Goal: Task Accomplishment & Management: Use online tool/utility

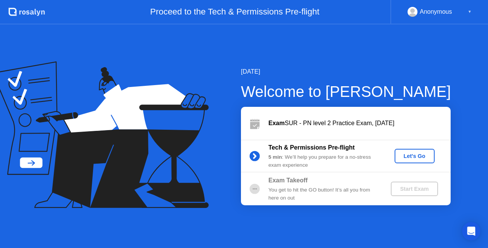
click at [415, 154] on div "Let's Go" at bounding box center [415, 156] width 34 height 6
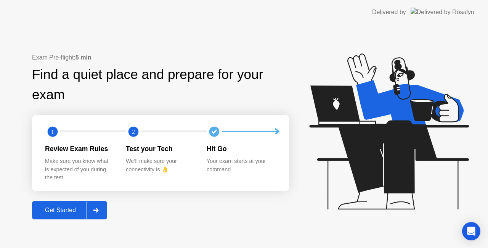
click at [97, 207] on div at bounding box center [96, 210] width 18 height 18
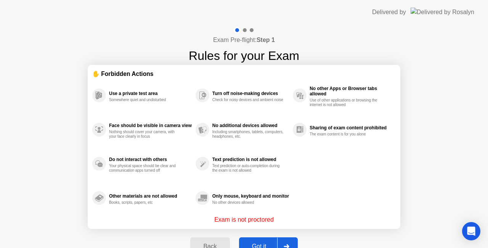
click at [260, 239] on button "Got it" at bounding box center [268, 246] width 59 height 18
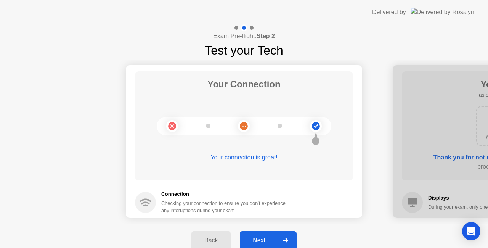
click at [263, 239] on div "Next" at bounding box center [259, 240] width 34 height 7
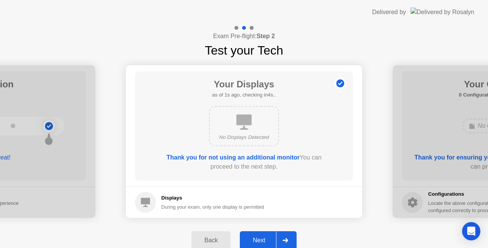
click at [263, 239] on div "Next" at bounding box center [259, 240] width 34 height 7
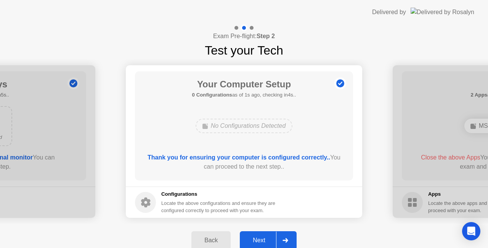
click at [263, 239] on div "Next" at bounding box center [259, 240] width 34 height 7
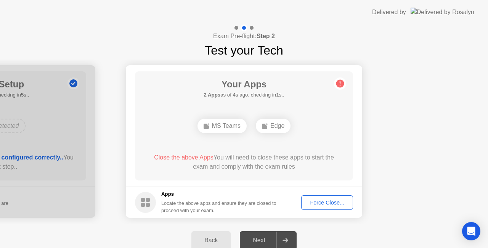
click at [263, 239] on div "Next" at bounding box center [259, 240] width 34 height 7
click at [328, 207] on button "Force Close..." at bounding box center [327, 202] width 52 height 14
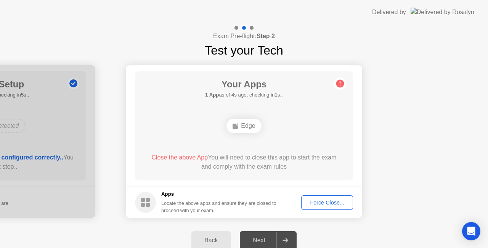
click at [313, 195] on button "Force Close..." at bounding box center [327, 202] width 52 height 14
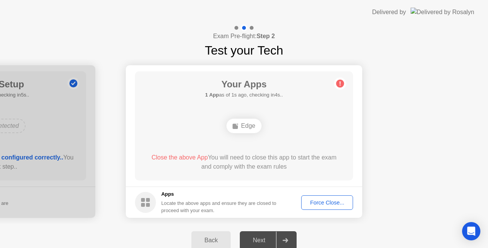
click at [329, 208] on button "Force Close..." at bounding box center [327, 202] width 52 height 14
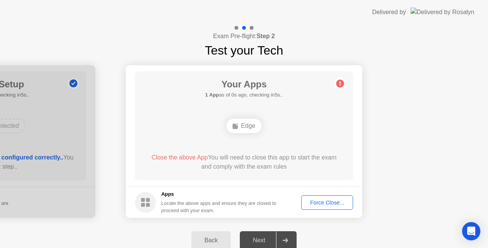
click at [323, 207] on button "Force Close..." at bounding box center [327, 202] width 52 height 14
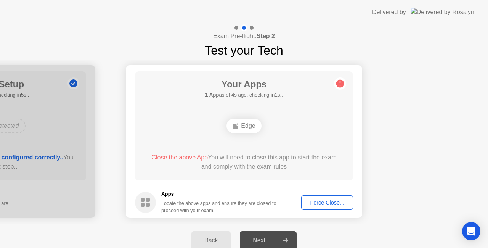
click at [324, 200] on div "Force Close..." at bounding box center [327, 202] width 47 height 6
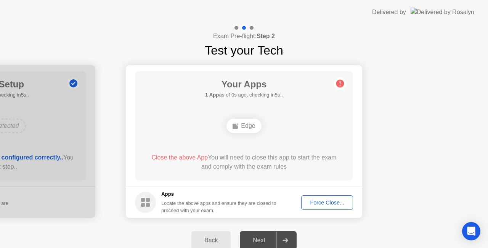
click at [327, 203] on div "Force Close..." at bounding box center [327, 202] width 47 height 6
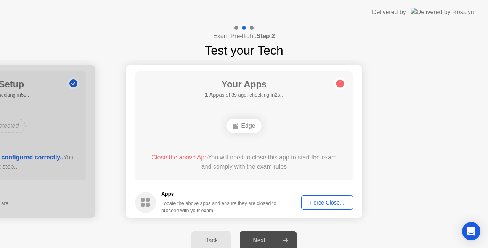
click at [326, 201] on div "Force Close..." at bounding box center [327, 202] width 47 height 6
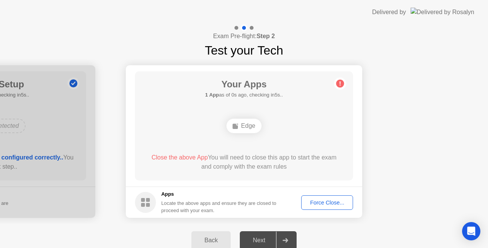
click at [317, 203] on div "Force Close..." at bounding box center [327, 202] width 47 height 6
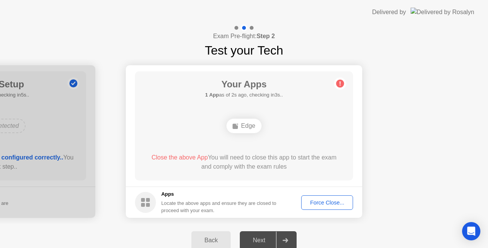
click at [323, 201] on div "Force Close..." at bounding box center [327, 202] width 47 height 6
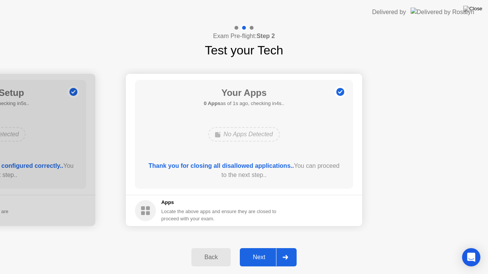
click at [255, 247] on div "Next" at bounding box center [259, 257] width 34 height 7
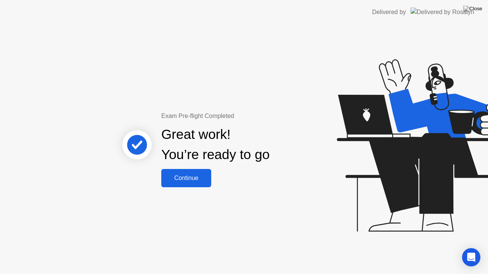
click at [184, 176] on div "Continue" at bounding box center [186, 178] width 45 height 7
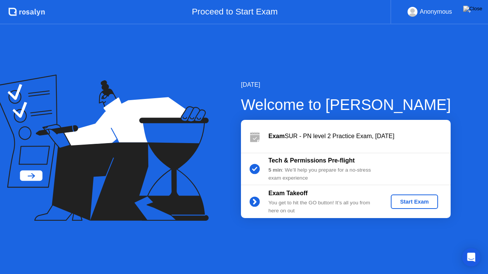
click at [409, 202] on div "Start Exam" at bounding box center [414, 202] width 41 height 6
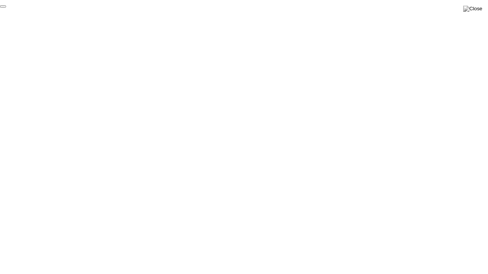
click at [6, 8] on button "End Proctoring Session" at bounding box center [3, 6] width 6 height 2
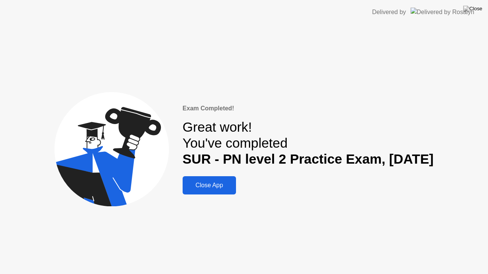
click at [201, 191] on button "Close App" at bounding box center [209, 186] width 53 height 18
